Goal: Check status: Check status

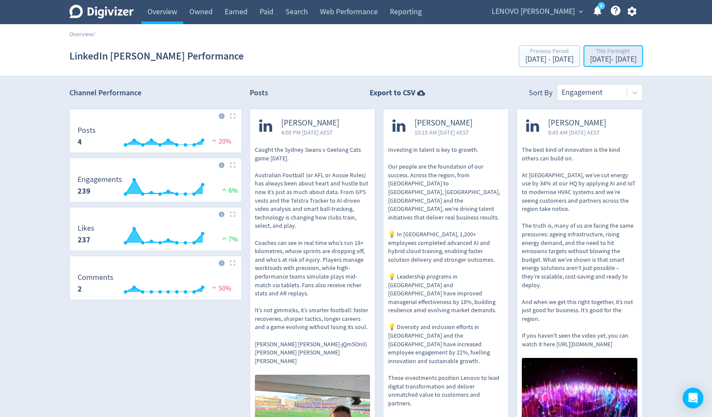
click at [590, 52] on div "This Fortnight" at bounding box center [613, 51] width 47 height 7
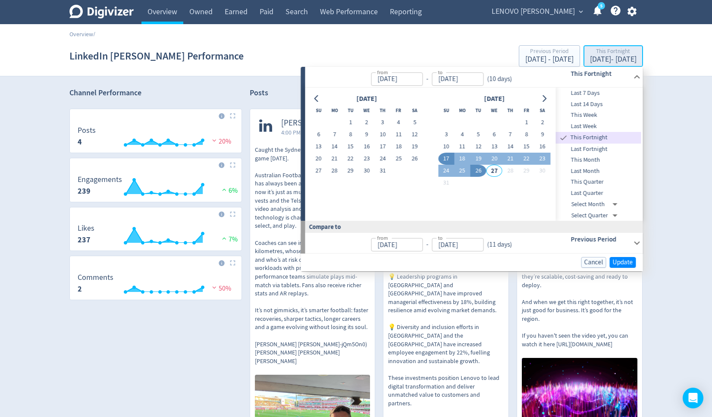
type input "[DATE]"
click at [585, 126] on span "Last Week" at bounding box center [598, 126] width 85 height 9
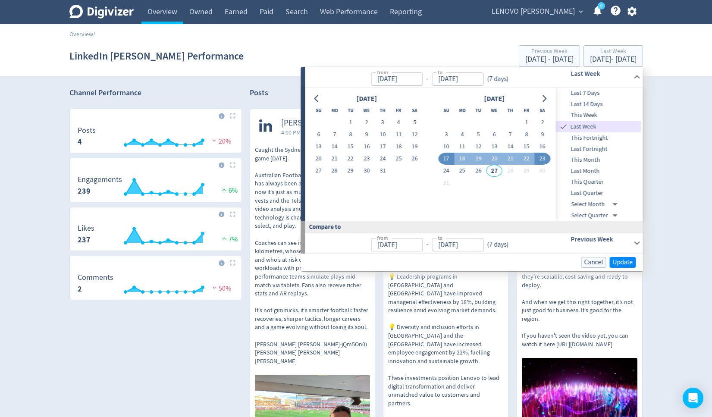
type input "[DATE]"
click at [585, 93] on span "Last 7 Days" at bounding box center [598, 92] width 85 height 9
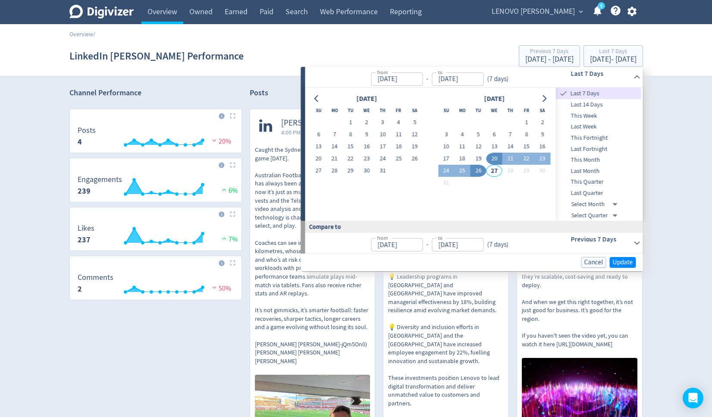
type input "[DATE]"
click at [620, 261] on span "Update" at bounding box center [623, 262] width 20 height 6
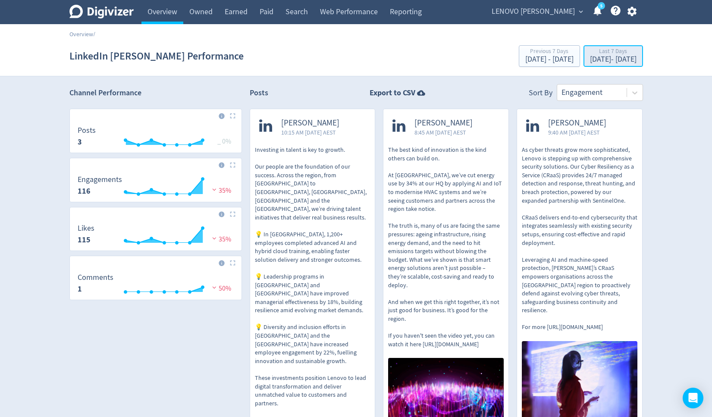
click at [599, 61] on div "[DATE] - [DATE]" at bounding box center [613, 60] width 47 height 8
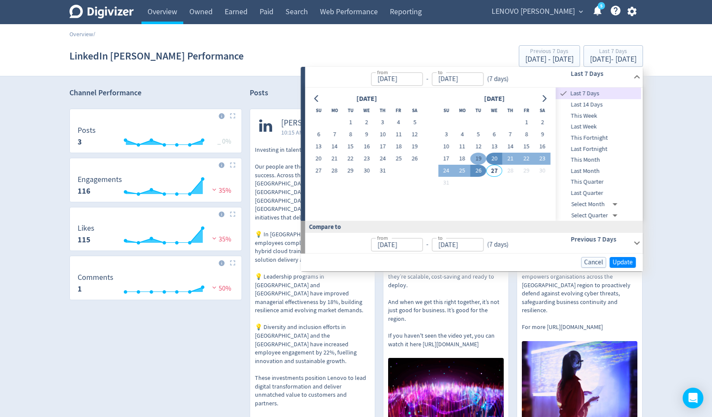
click at [480, 160] on button "19" at bounding box center [478, 159] width 16 height 12
type input "[DATE]"
click at [479, 171] on button "26" at bounding box center [478, 171] width 16 height 12
type input "[DATE]"
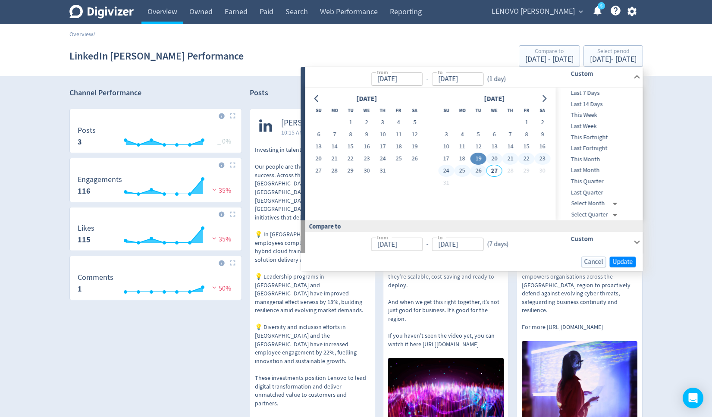
type input "[DATE]"
click at [622, 262] on span "Update" at bounding box center [623, 262] width 20 height 6
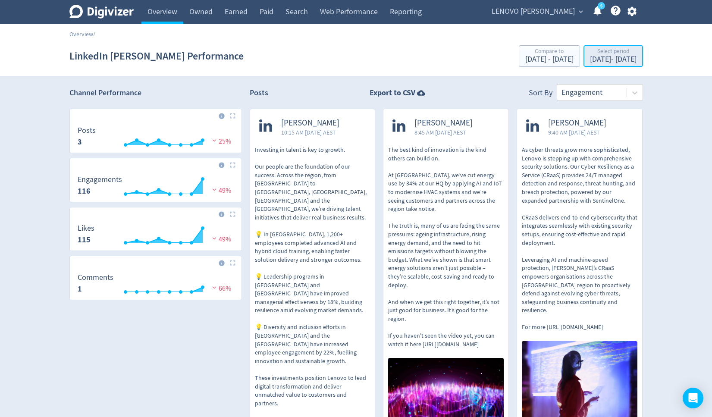
click at [590, 53] on div "Select period" at bounding box center [613, 51] width 47 height 7
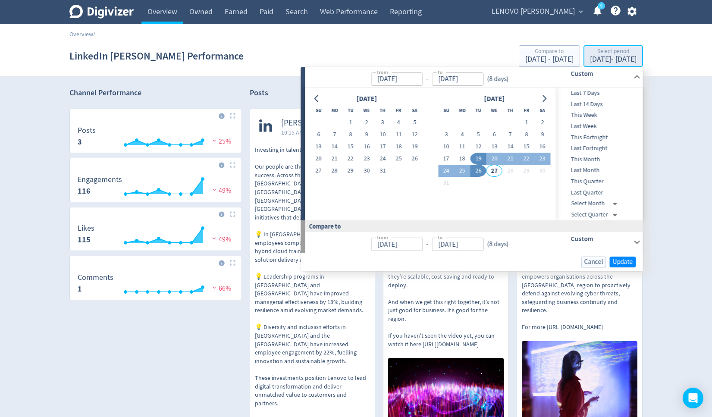
type input "[DATE]"
click at [591, 92] on span "Last 7 Days" at bounding box center [598, 92] width 85 height 9
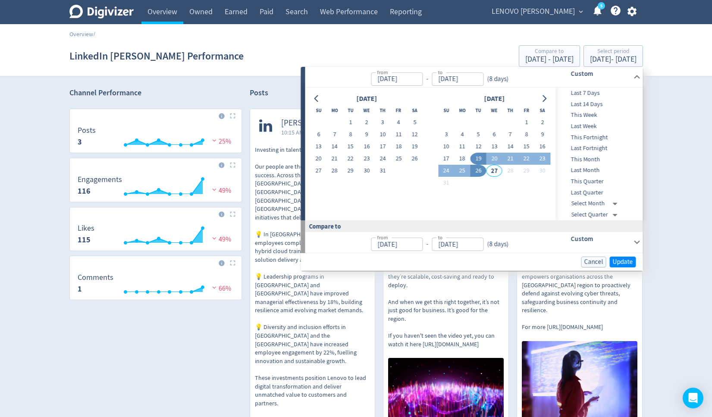
type input "[DATE]"
click at [621, 264] on span "Update" at bounding box center [623, 262] width 20 height 6
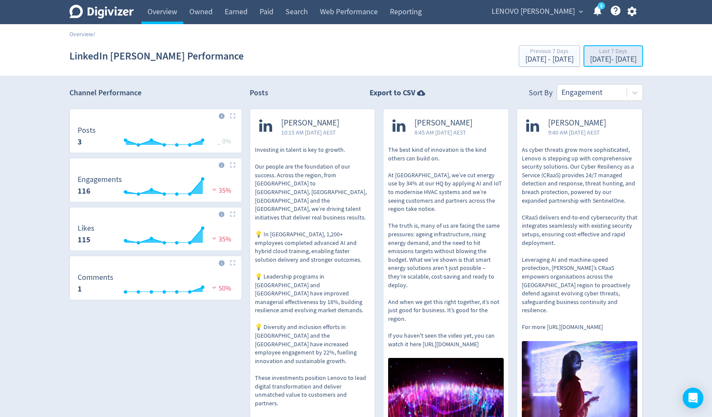
click at [615, 62] on div "[DATE] - [DATE]" at bounding box center [613, 60] width 47 height 8
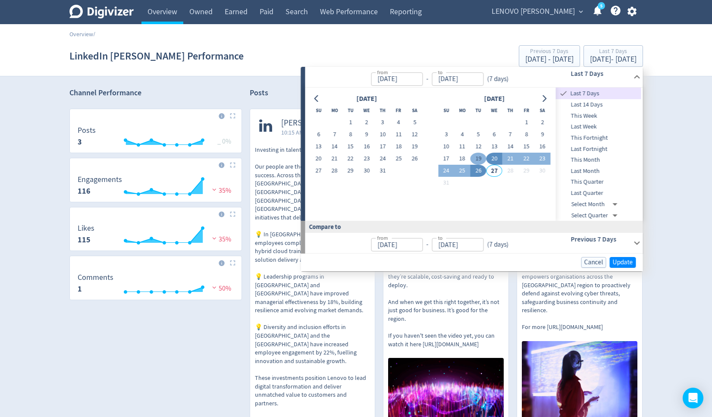
click at [479, 158] on button "19" at bounding box center [478, 159] width 16 height 12
type input "[DATE]"
click at [481, 170] on button "26" at bounding box center [478, 171] width 16 height 12
type input "[DATE]"
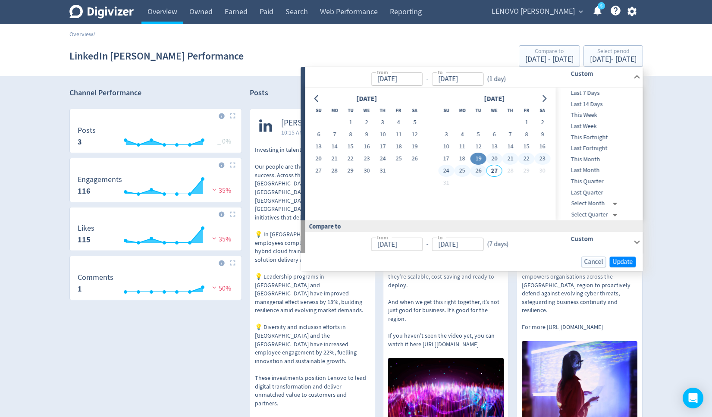
type input "[DATE]"
click at [620, 259] on span "Update" at bounding box center [623, 262] width 20 height 6
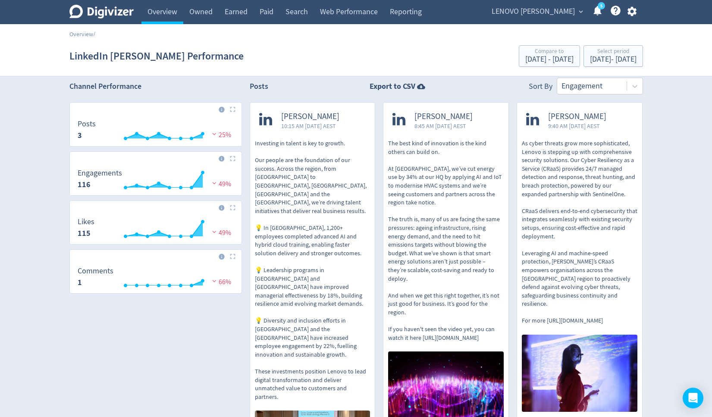
scroll to position [5, 0]
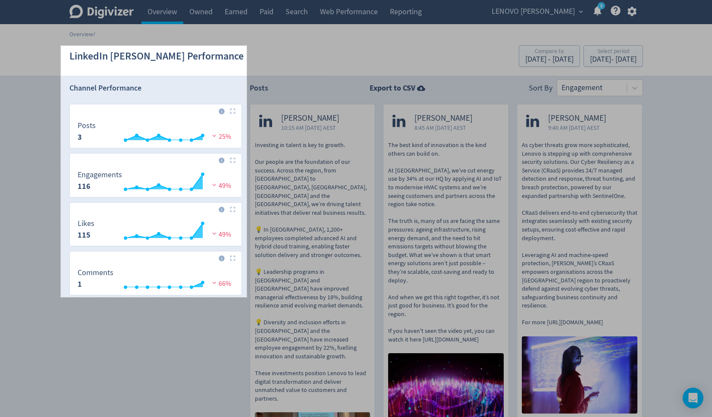
drag, startPoint x: 61, startPoint y: 46, endPoint x: 247, endPoint y: 297, distance: 312.6
click at [247, 297] on div "431 X 583" at bounding box center [356, 264] width 712 height 538
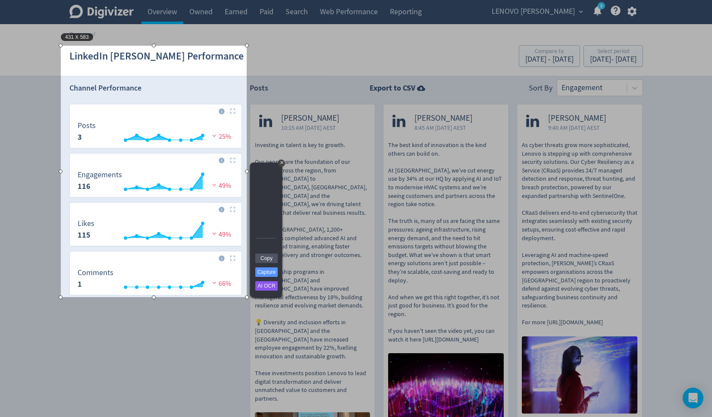
click at [396, 54] on div at bounding box center [479, 146] width 465 height 302
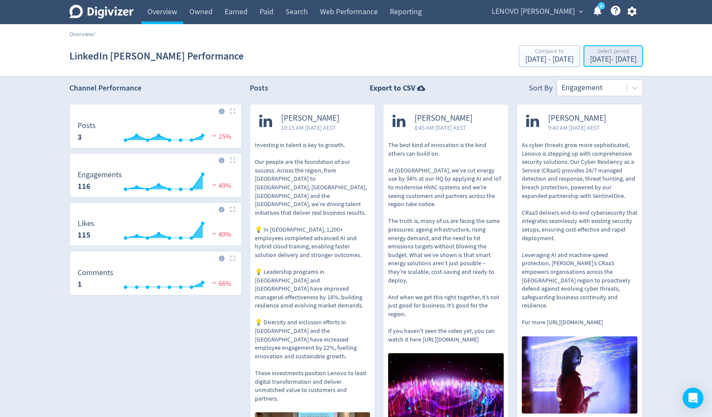
click at [590, 58] on div "[DATE] - [DATE]" at bounding box center [613, 60] width 47 height 8
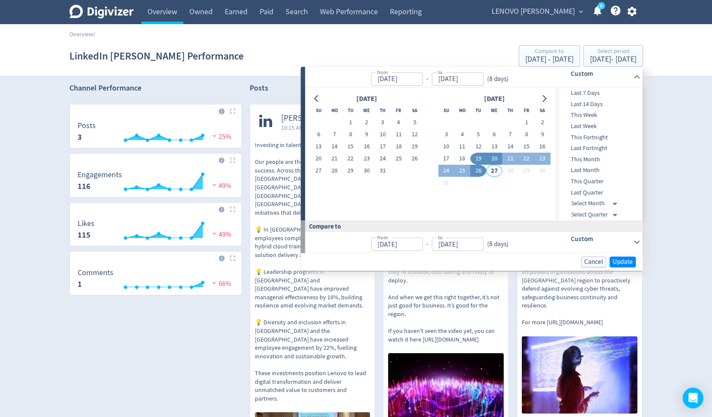
click at [492, 160] on button "20" at bounding box center [494, 159] width 16 height 12
type input "[DATE]"
click at [479, 171] on button "26" at bounding box center [478, 171] width 16 height 12
type input "[DATE]"
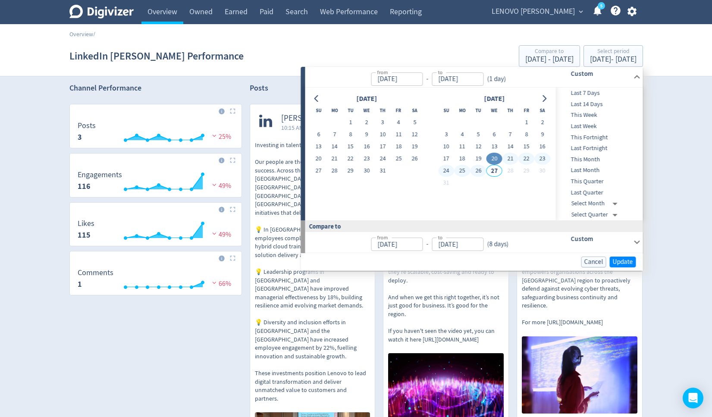
type input "[DATE]"
click at [619, 259] on span "Update" at bounding box center [623, 262] width 20 height 6
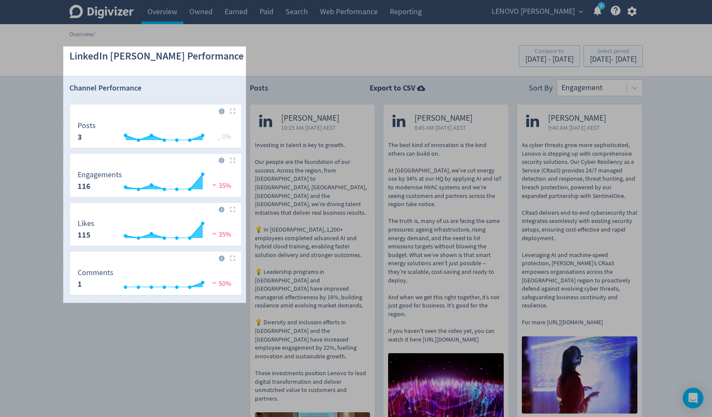
drag, startPoint x: 63, startPoint y: 47, endPoint x: 246, endPoint y: 303, distance: 314.4
click at [246, 303] on div "423 X 594" at bounding box center [356, 264] width 712 height 538
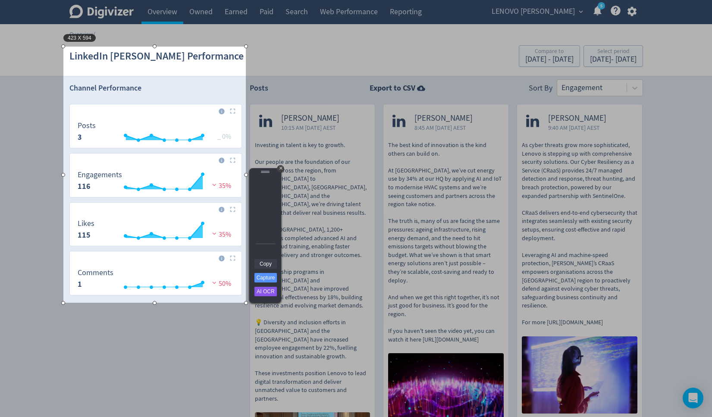
click at [268, 264] on link "Copy" at bounding box center [265, 263] width 22 height 9
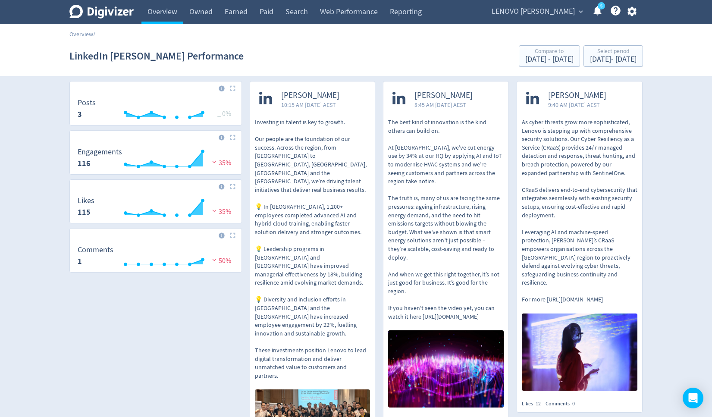
scroll to position [29, 0]
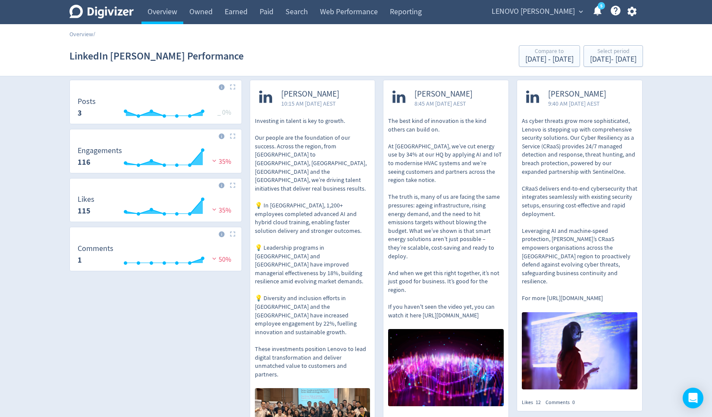
drag, startPoint x: 369, startPoint y: 139, endPoint x: 138, endPoint y: 0, distance: 269.6
